Goal: Register for event/course

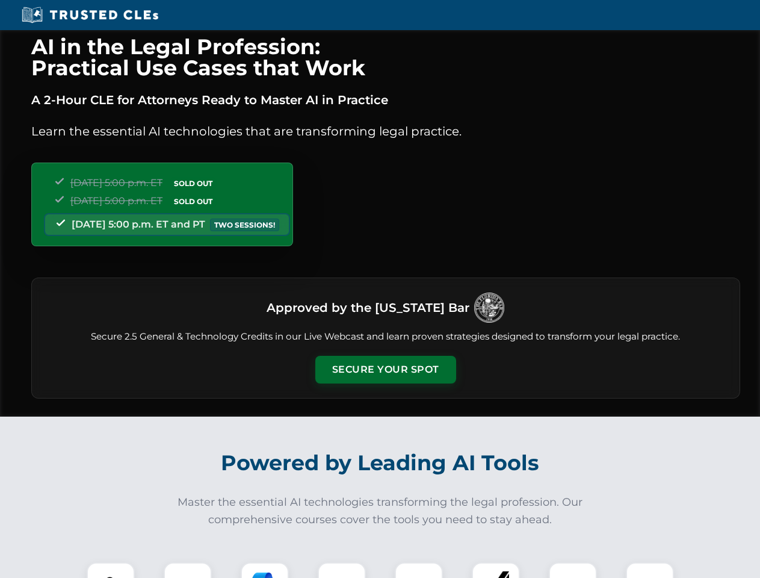
click at [385, 369] on button "Secure Your Spot" at bounding box center [385, 370] width 141 height 28
click at [111, 570] on img at bounding box center [110, 586] width 35 height 35
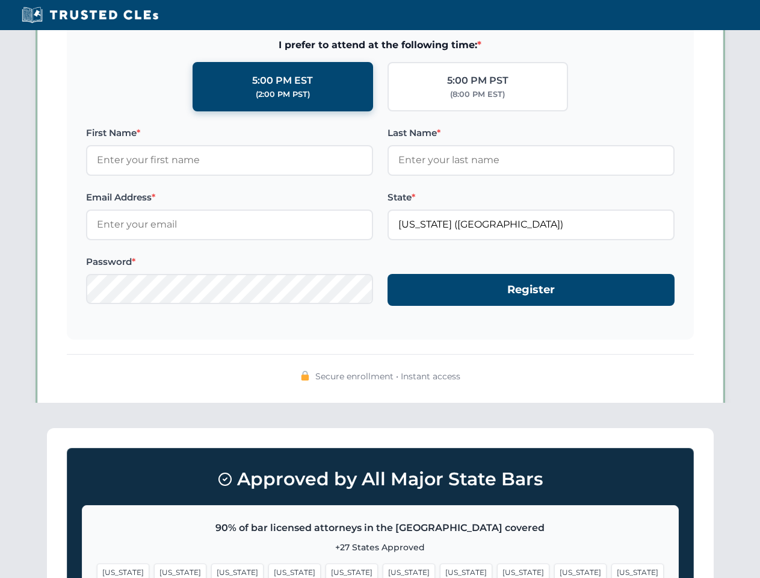
click at [554, 570] on span "[US_STATE]" at bounding box center [580, 571] width 52 height 17
